Goal: Entertainment & Leisure: Consume media (video, audio)

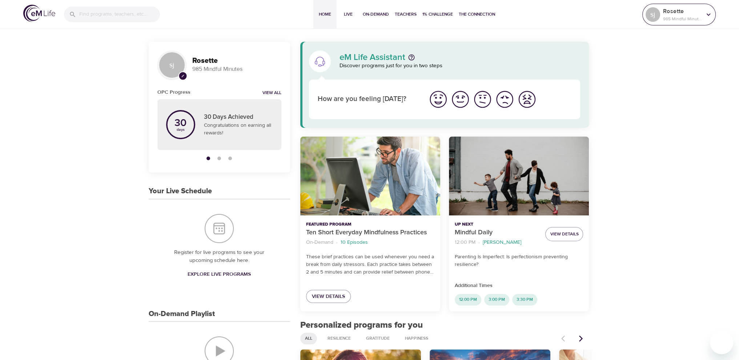
click at [696, 17] on p "985 Mindful Minutes" at bounding box center [682, 19] width 39 height 7
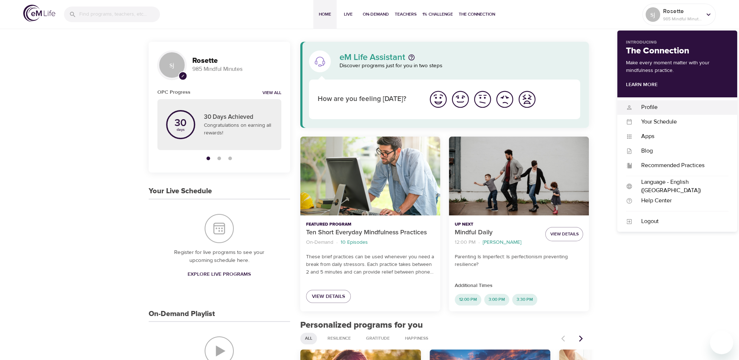
click at [654, 108] on div "Profile" at bounding box center [680, 107] width 96 height 8
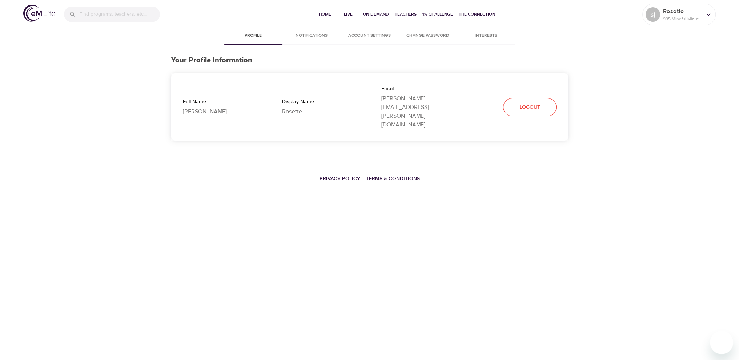
select select "10"
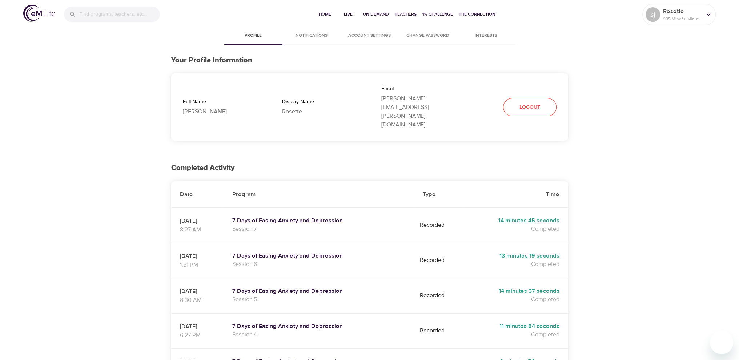
click at [348, 217] on h5 "7 Days of Easing Anxiety and Depression" at bounding box center [318, 221] width 173 height 8
select select "10"
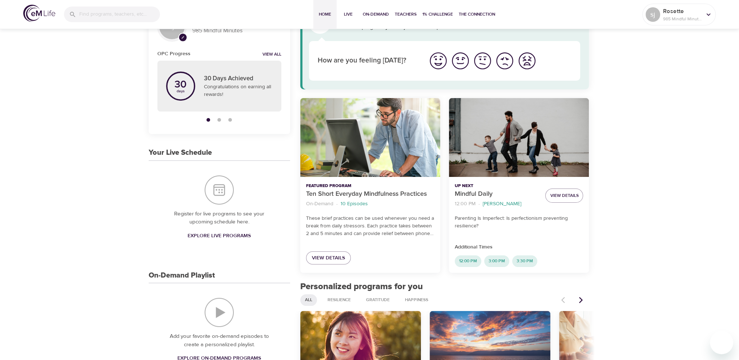
scroll to position [109, 0]
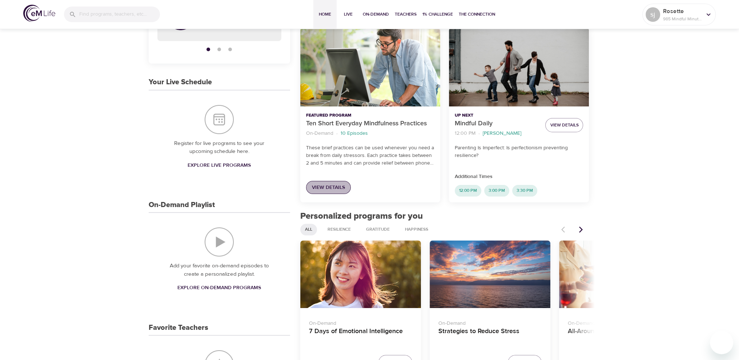
click at [337, 184] on span "View Details" at bounding box center [328, 187] width 33 height 9
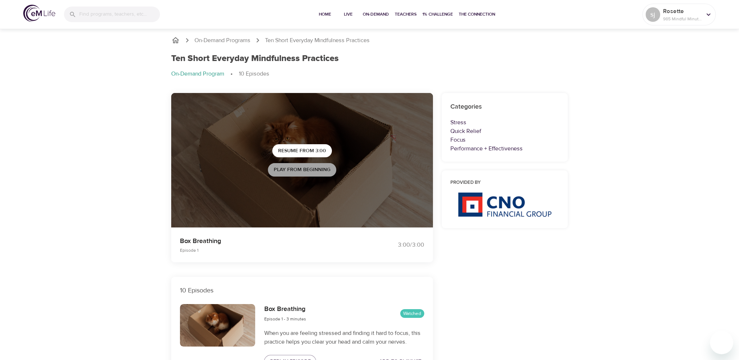
click at [321, 170] on span "Play from beginning" at bounding box center [302, 169] width 57 height 9
